Goal: Task Accomplishment & Management: Manage account settings

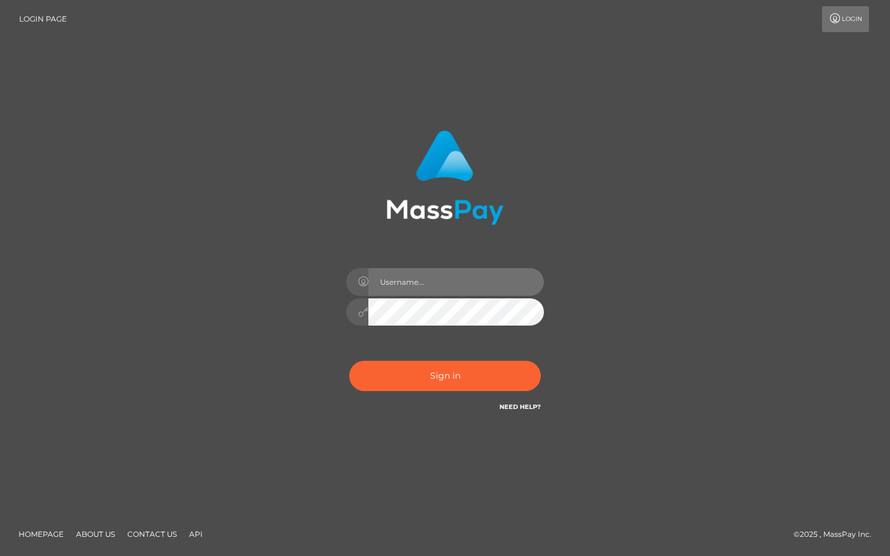
click at [384, 284] on input "text" at bounding box center [455, 282] width 175 height 28
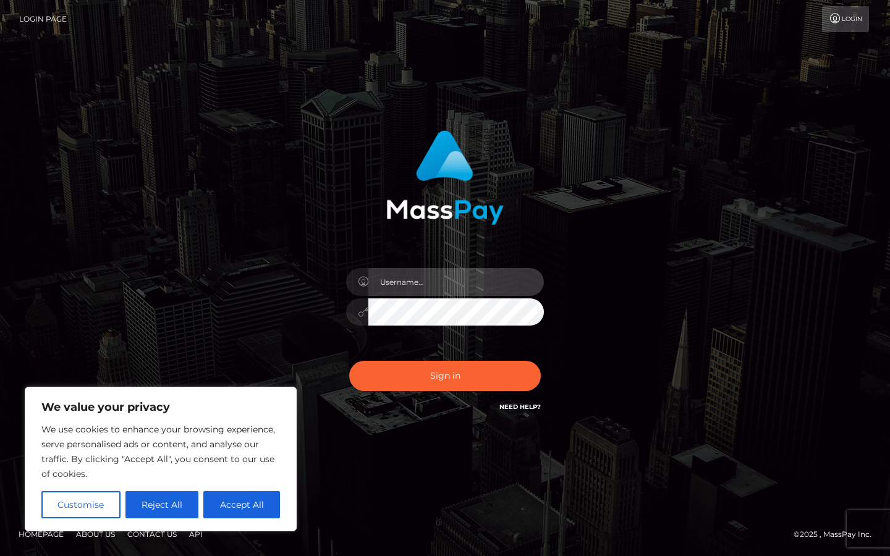
type input "luisaslushy@gmail.com"
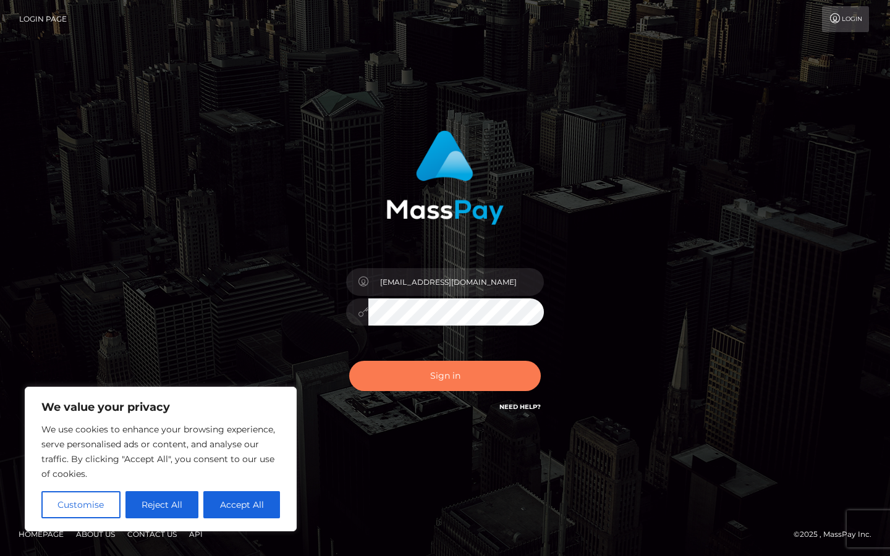
click at [450, 379] on button "Sign in" at bounding box center [445, 376] width 192 height 30
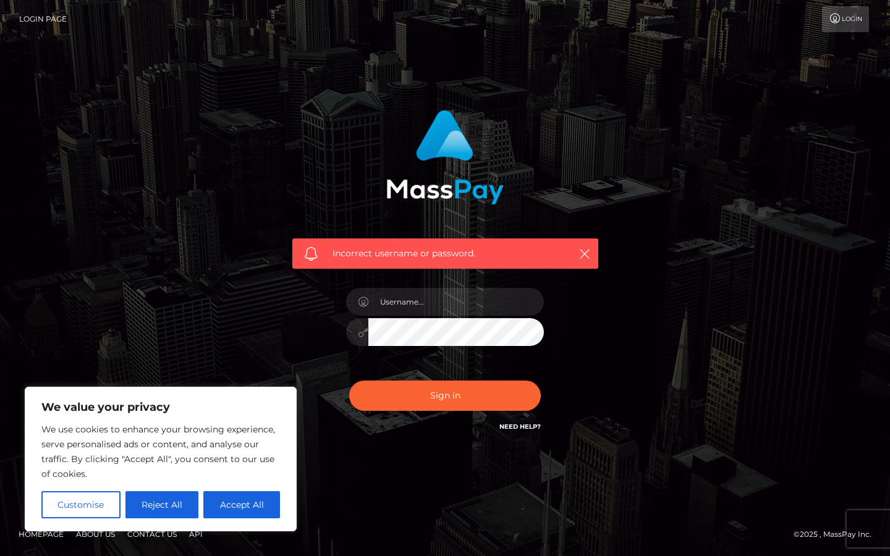
click at [455, 284] on div at bounding box center [445, 326] width 216 height 95
click at [439, 303] on input "text" at bounding box center [455, 302] width 175 height 28
type input "[EMAIL_ADDRESS][DOMAIN_NAME]"
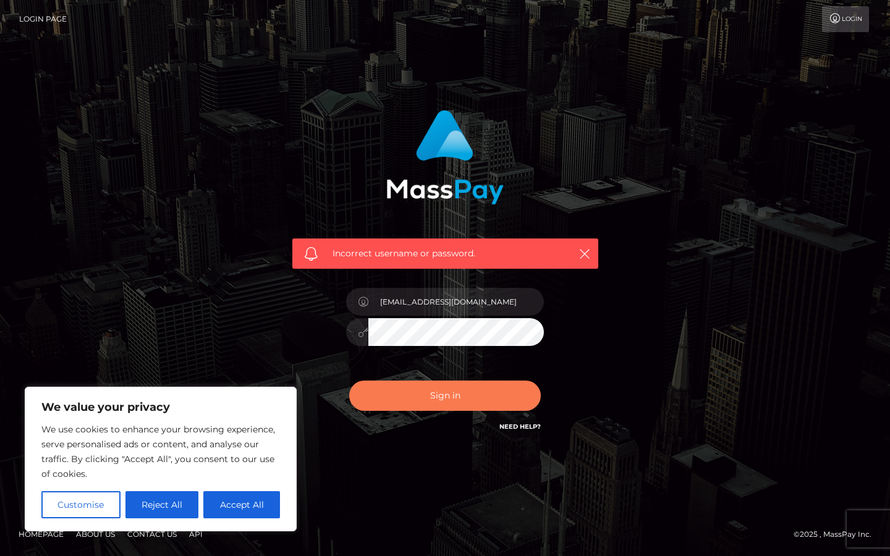
click at [464, 405] on button "Sign in" at bounding box center [445, 396] width 192 height 30
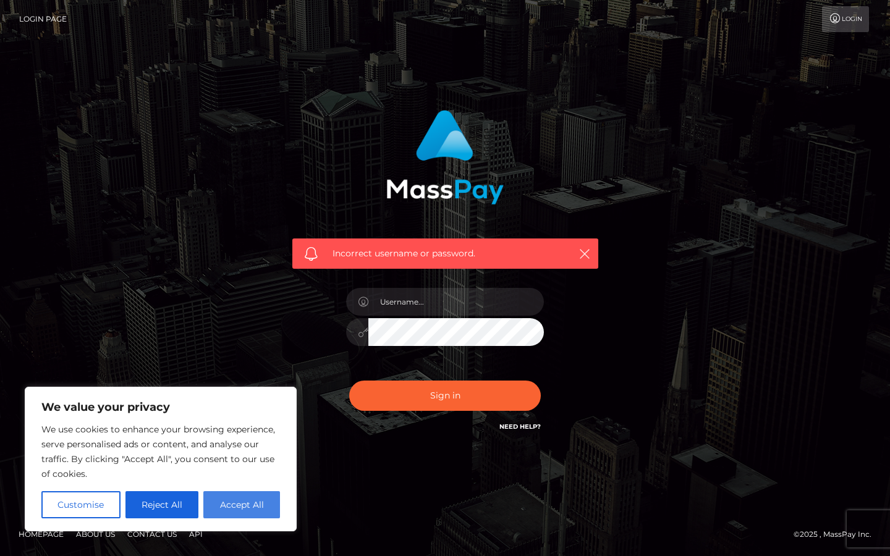
click at [247, 515] on button "Accept All" at bounding box center [241, 504] width 77 height 27
checkbox input "true"
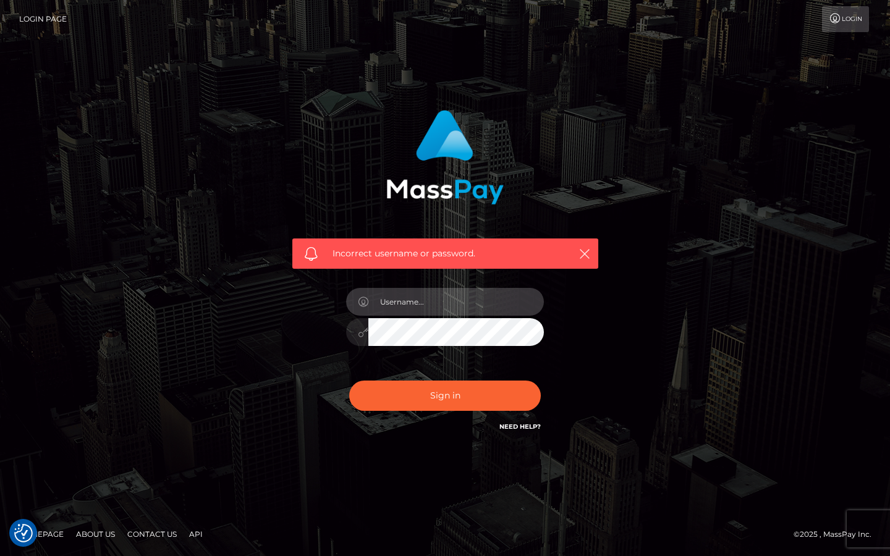
click at [457, 300] on input "text" at bounding box center [455, 302] width 175 height 28
type input "kathislushy@gmail.com"
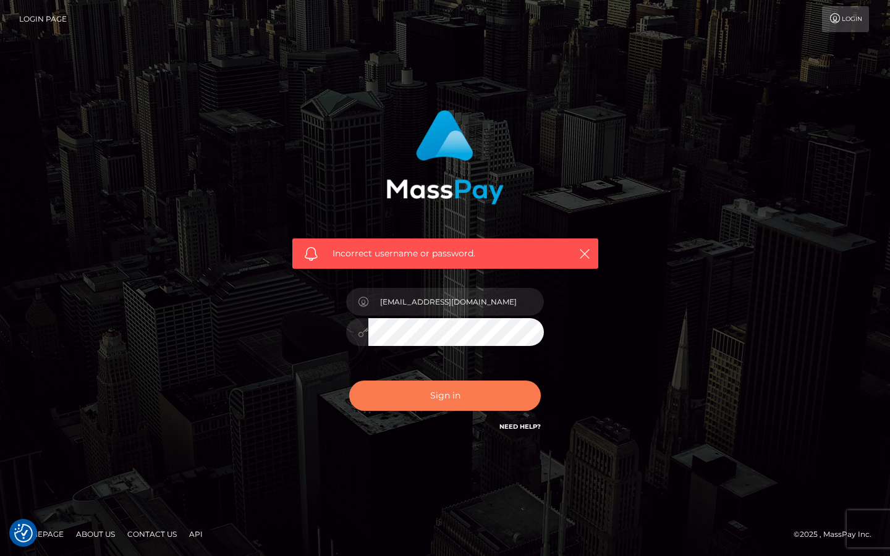
click at [456, 403] on button "Sign in" at bounding box center [445, 396] width 192 height 30
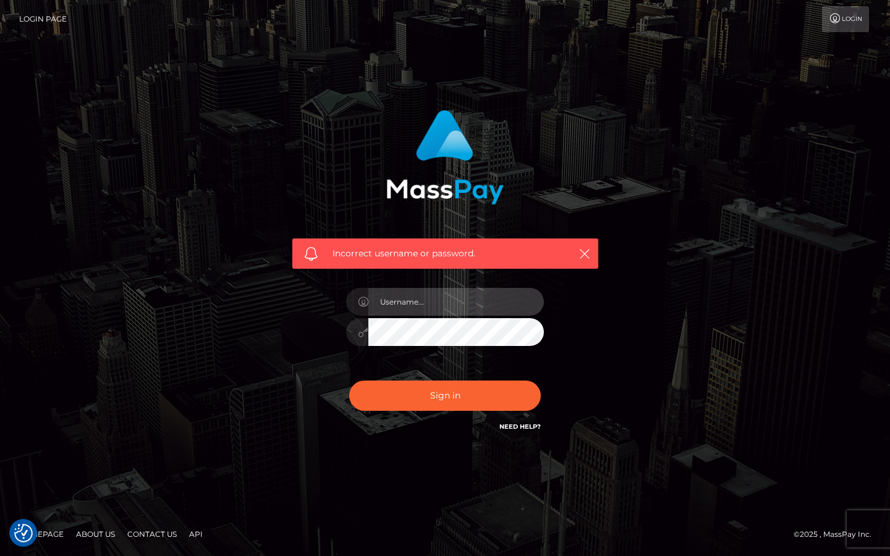
click at [502, 313] on input "text" at bounding box center [455, 302] width 175 height 28
type input "[EMAIL_ADDRESS][DOMAIN_NAME]"
click at [363, 332] on icon at bounding box center [363, 332] width 11 height 10
click at [489, 297] on input "kathislushy@gmail.com" at bounding box center [455, 302] width 175 height 28
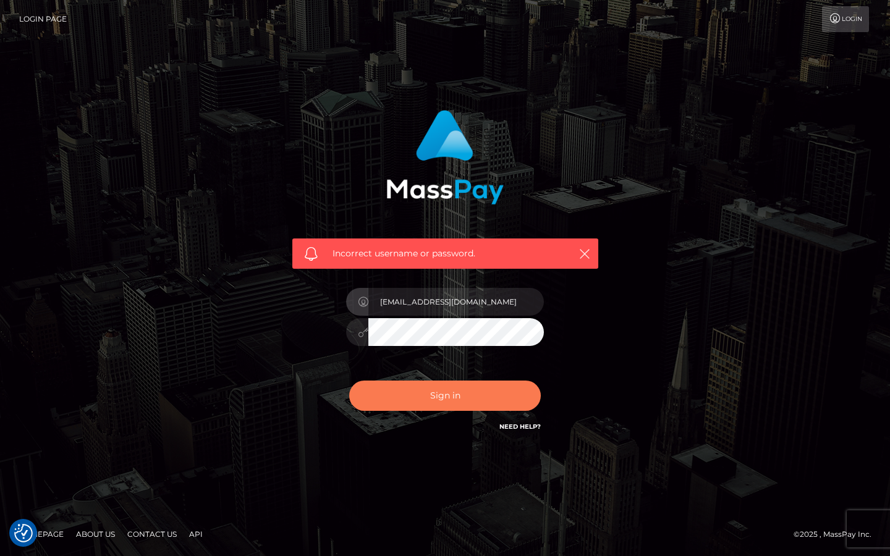
click at [419, 392] on button "Sign in" at bounding box center [445, 396] width 192 height 30
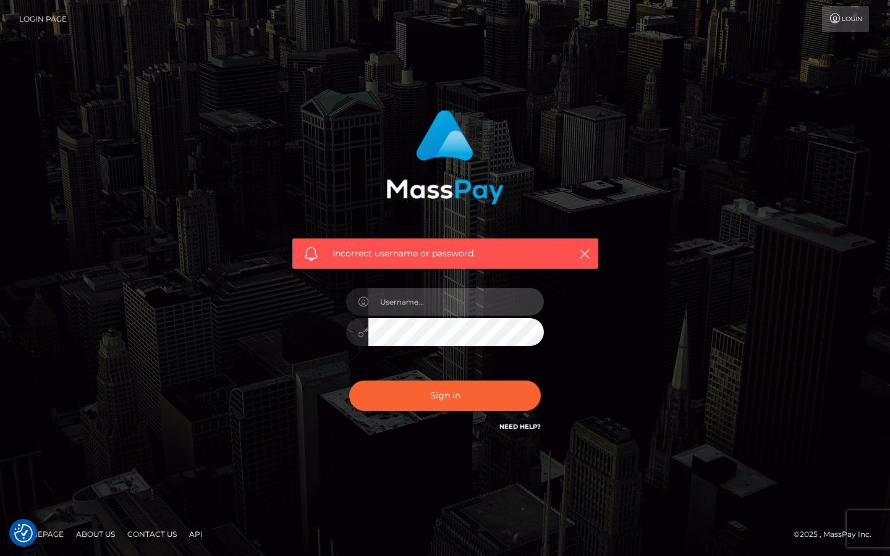
click at [464, 302] on input "text" at bounding box center [455, 302] width 175 height 28
type input "[EMAIL_ADDRESS][DOMAIN_NAME]"
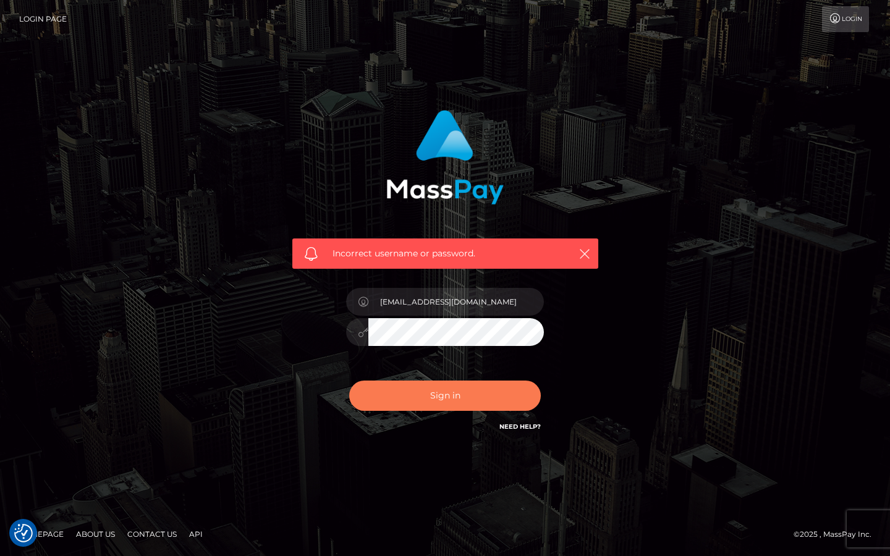
click at [482, 395] on button "Sign in" at bounding box center [445, 396] width 192 height 30
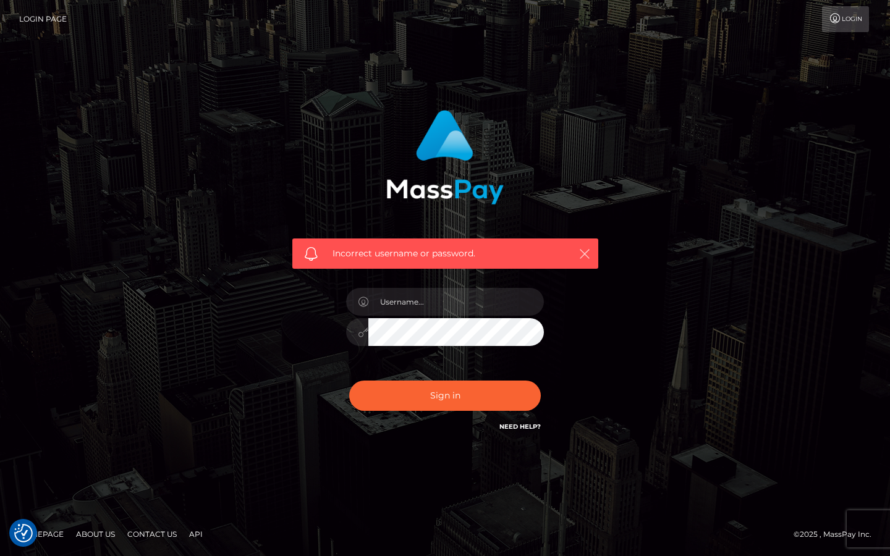
click at [586, 248] on icon "button" at bounding box center [584, 254] width 12 height 12
click at [439, 312] on input "text" at bounding box center [455, 302] width 175 height 28
click at [662, 175] on div "Incorrect username or password." at bounding box center [445, 278] width 704 height 355
click at [444, 303] on input "text" at bounding box center [455, 302] width 175 height 28
type input "leaslushy@gmail.com"
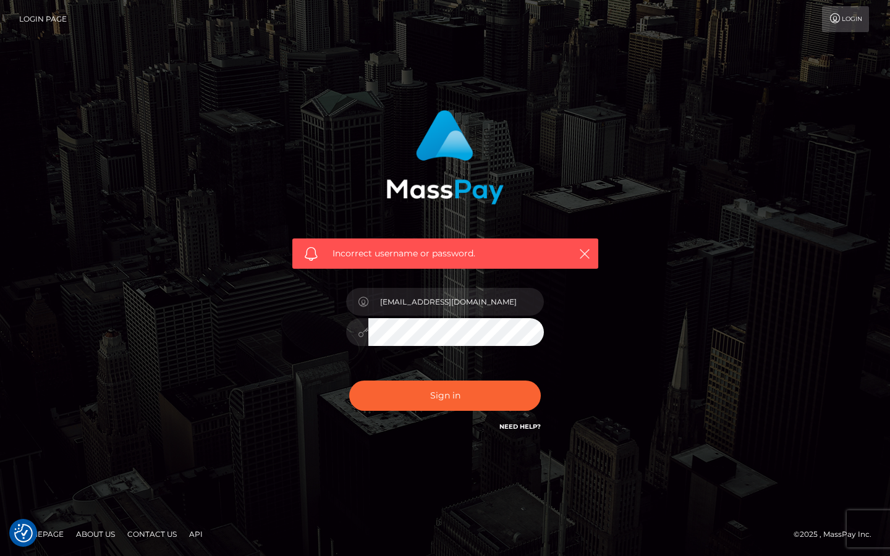
click at [363, 334] on icon at bounding box center [363, 332] width 11 height 10
click at [436, 397] on button "Sign in" at bounding box center [445, 396] width 192 height 30
click at [444, 292] on input "text" at bounding box center [455, 302] width 175 height 28
type input "[EMAIL_ADDRESS][DOMAIN_NAME]"
click at [359, 337] on icon at bounding box center [363, 332] width 11 height 10
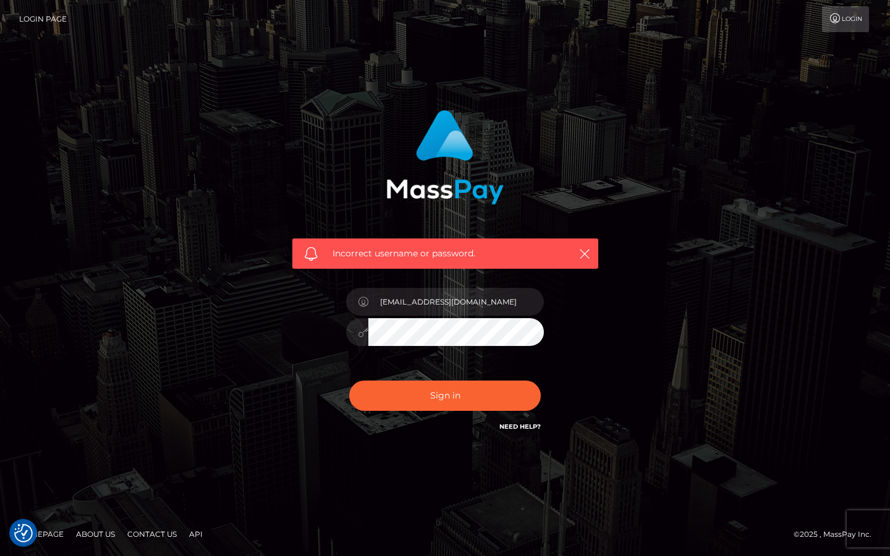
click at [361, 336] on icon at bounding box center [363, 332] width 11 height 10
click at [455, 402] on button "Sign in" at bounding box center [445, 396] width 192 height 30
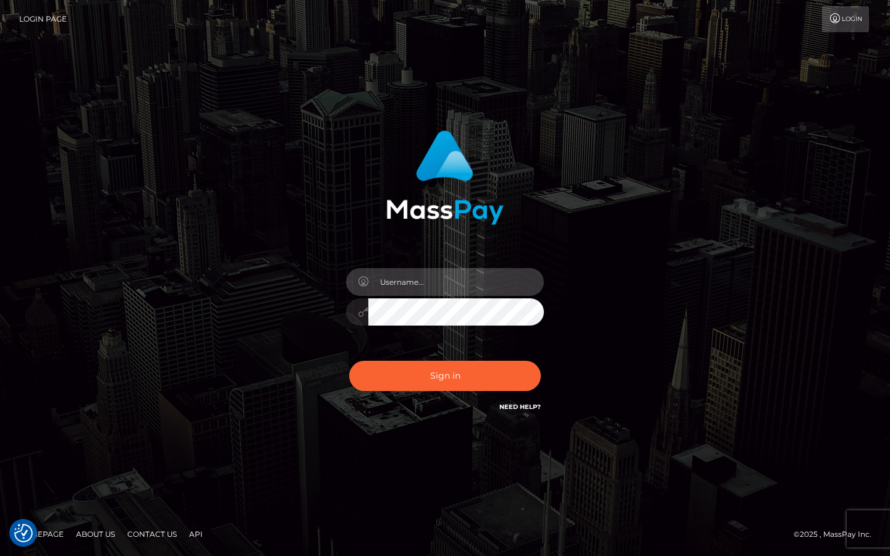
click at [483, 284] on input "text" at bounding box center [455, 282] width 175 height 28
type input "[EMAIL_ADDRESS][DOMAIN_NAME]"
